Goal: Task Accomplishment & Management: Manage account settings

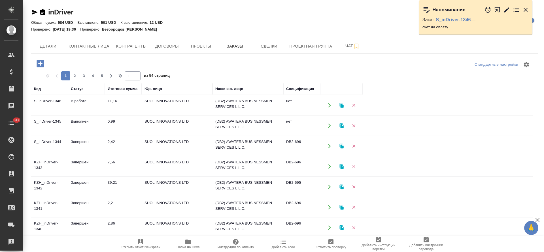
click at [80, 102] on td "В работе" at bounding box center [86, 105] width 37 height 20
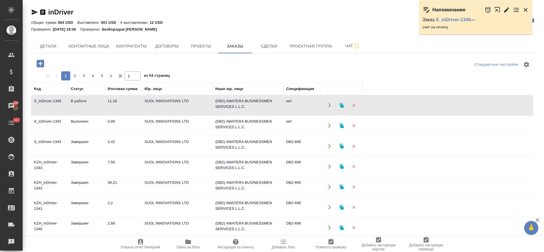
click at [80, 102] on td "В работе" at bounding box center [86, 105] width 37 height 20
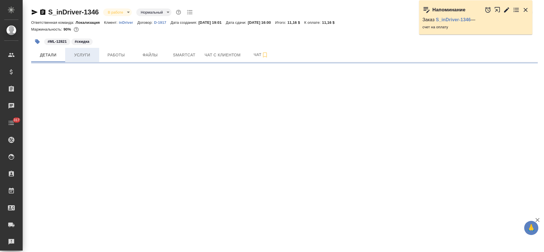
select select "RU"
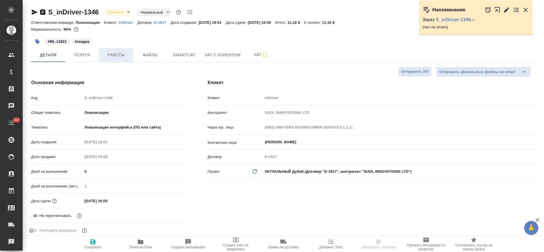
click at [116, 58] on button "Работы" at bounding box center [116, 55] width 34 height 14
type textarea "x"
type input "Третьякова Ольга"
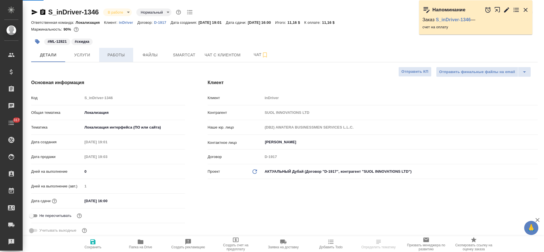
type input "Сеитов Павел"
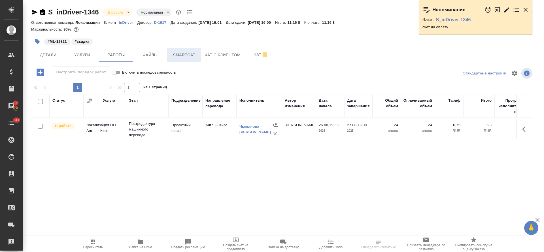
click at [174, 56] on span "Smartcat" at bounding box center [183, 55] width 27 height 7
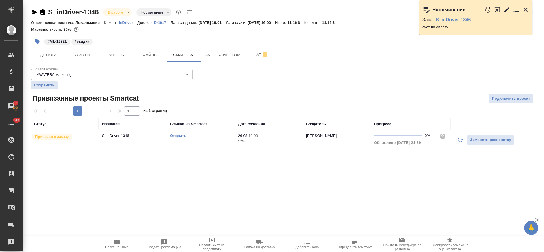
click at [455, 140] on button "button" at bounding box center [460, 140] width 14 height 14
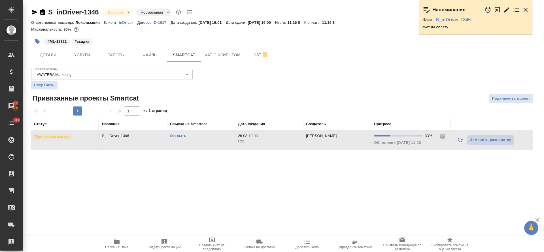
click at [178, 135] on link "Открыть" at bounding box center [178, 136] width 16 height 4
click at [104, 54] on span "Работы" at bounding box center [115, 55] width 27 height 7
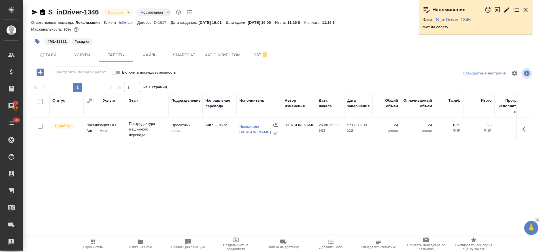
click at [41, 74] on icon "button" at bounding box center [40, 72] width 7 height 7
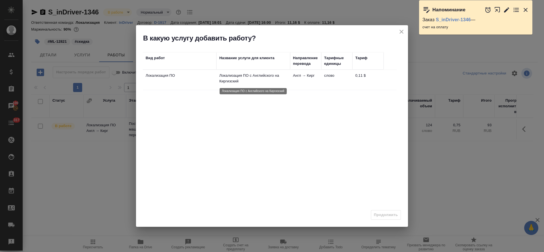
click at [246, 79] on p "Локализация ПО с Английского на Киргизский" at bounding box center [253, 78] width 68 height 11
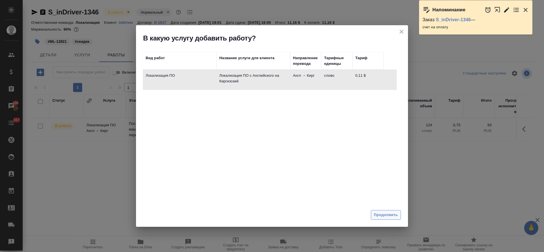
click at [389, 217] on span "Продолжить" at bounding box center [386, 215] width 24 height 7
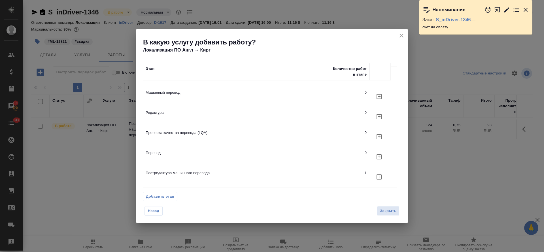
scroll to position [20, 0]
click at [381, 134] on icon "button" at bounding box center [378, 136] width 5 height 5
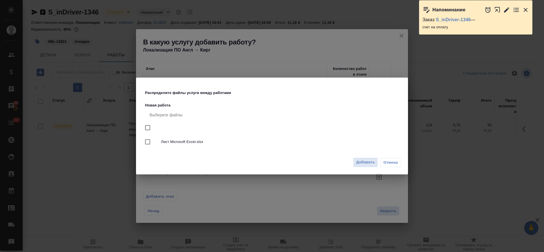
click at [187, 142] on span "Лист Microsoft Excel.xlsx" at bounding box center [279, 142] width 236 height 6
checkbox input "true"
click at [357, 164] on span "Добавить" at bounding box center [365, 162] width 19 height 7
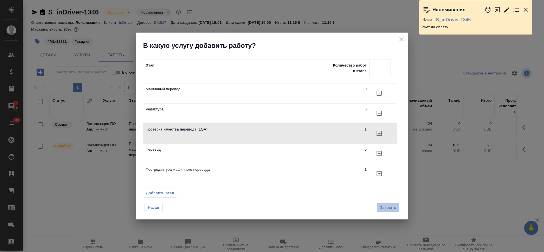
click at [383, 210] on span "Закрыть" at bounding box center [388, 207] width 16 height 7
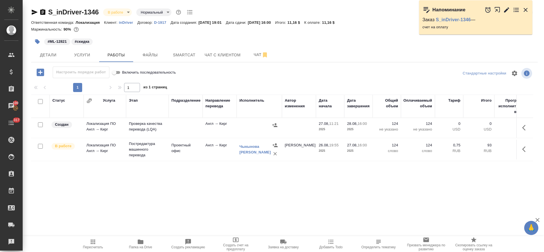
click at [525, 129] on icon "button" at bounding box center [525, 127] width 7 height 7
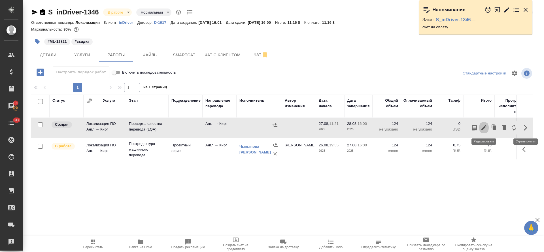
click at [483, 126] on icon "button" at bounding box center [483, 127] width 7 height 7
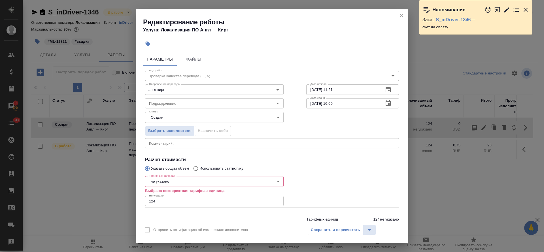
click at [168, 185] on body "🙏 .cls-1 fill:#fff; AWATERA Tretyakova Olga Клиенты Спецификации Заказы 100 Чат…" at bounding box center [272, 126] width 544 height 252
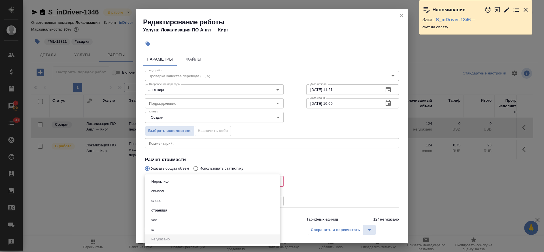
click at [160, 225] on li "шт" at bounding box center [212, 230] width 135 height 10
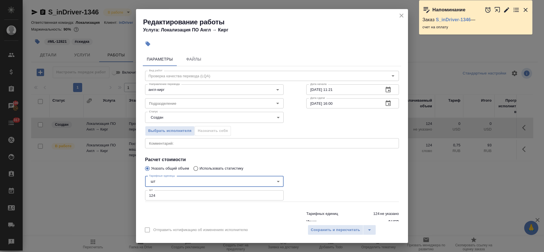
click at [159, 182] on body "🙏 .cls-1 fill:#fff; AWATERA Tretyakova Olga Клиенты Спецификации Заказы 100 Чат…" at bounding box center [272, 126] width 544 height 252
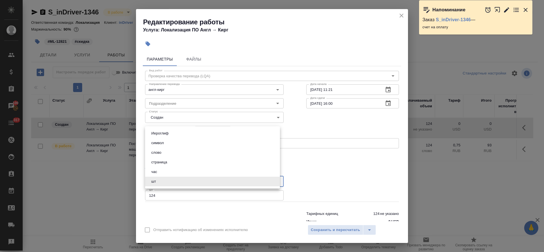
click at [159, 174] on li "час" at bounding box center [212, 172] width 135 height 10
type input "5a8b1489cc6b4906c91bfd93"
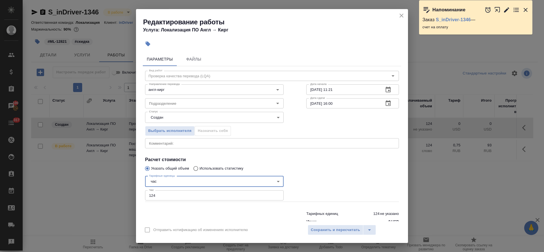
click at [158, 194] on input "124" at bounding box center [214, 195] width 138 height 10
type input "1"
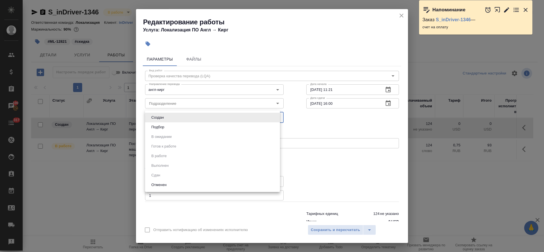
click at [168, 119] on body "🙏 .cls-1 fill:#fff; AWATERA Tretyakova Olga Клиенты Спецификации Заказы 100 Чат…" at bounding box center [272, 126] width 544 height 252
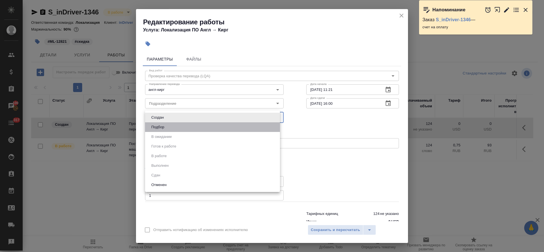
click at [168, 128] on li "Подбор" at bounding box center [212, 127] width 135 height 10
type input "recruiting"
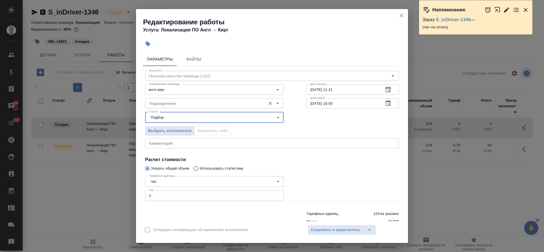
click at [168, 104] on input "Подразделение" at bounding box center [205, 103] width 116 height 7
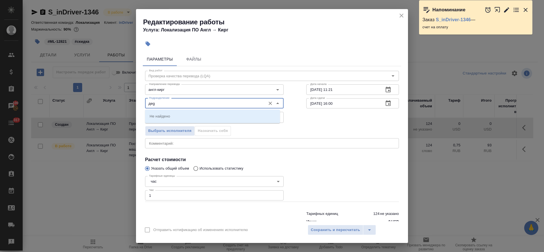
click at [151, 104] on input "дeg" at bounding box center [205, 103] width 116 height 7
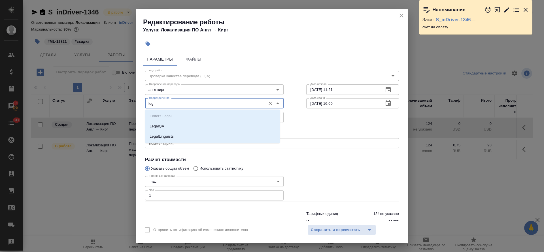
click at [161, 123] on p "LegalQA" at bounding box center [156, 126] width 14 height 6
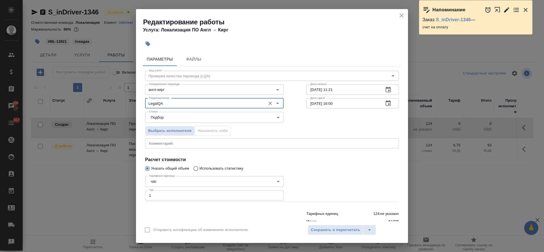
type input "LegalQA"
click at [384, 90] on icon "button" at bounding box center [387, 89] width 7 height 7
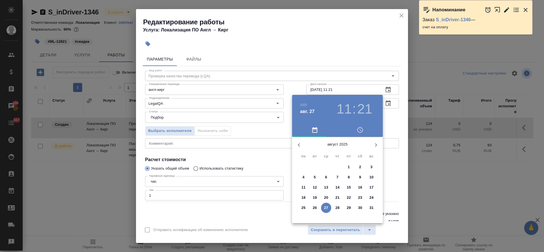
click at [326, 206] on p "27" at bounding box center [326, 208] width 4 height 6
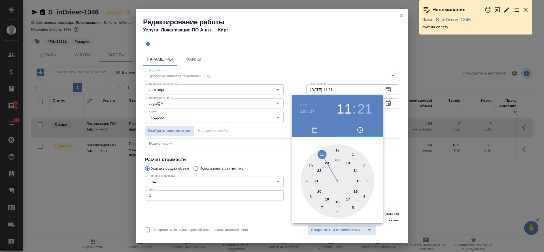
click at [356, 171] on div at bounding box center [337, 181] width 74 height 74
click at [337, 148] on div at bounding box center [337, 181] width 74 height 74
type input "27.08.2025 14:00"
drag, startPoint x: 265, startPoint y: 143, endPoint x: 279, endPoint y: 140, distance: 14.4
click at [265, 143] on div at bounding box center [272, 126] width 544 height 252
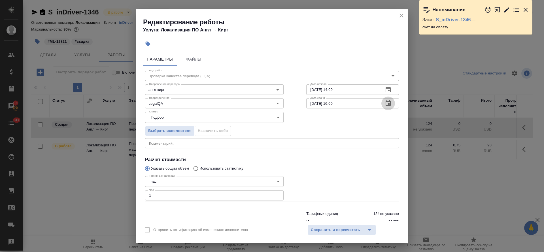
click at [384, 104] on icon "button" at bounding box center [387, 103] width 7 height 7
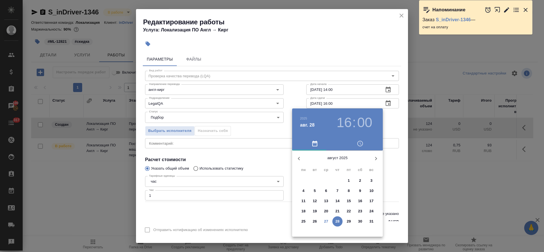
click at [326, 221] on p "27" at bounding box center [326, 222] width 4 height 6
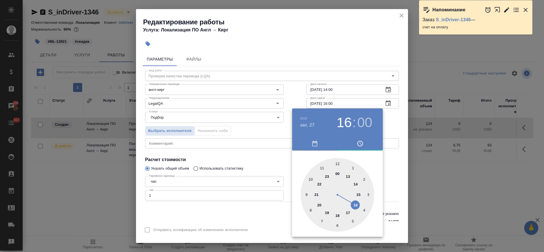
click at [347, 214] on div at bounding box center [337, 195] width 74 height 74
type input "27.08.2025 17:00"
click at [271, 174] on div at bounding box center [272, 126] width 544 height 252
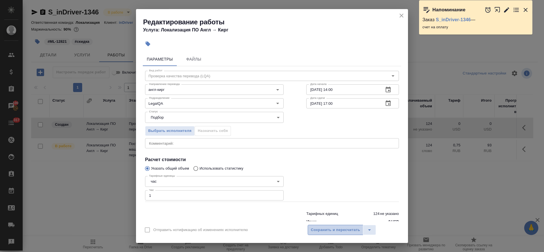
click at [336, 226] on button "Сохранить и пересчитать" at bounding box center [334, 230] width 55 height 10
